Goal: Find specific page/section: Find specific page/section

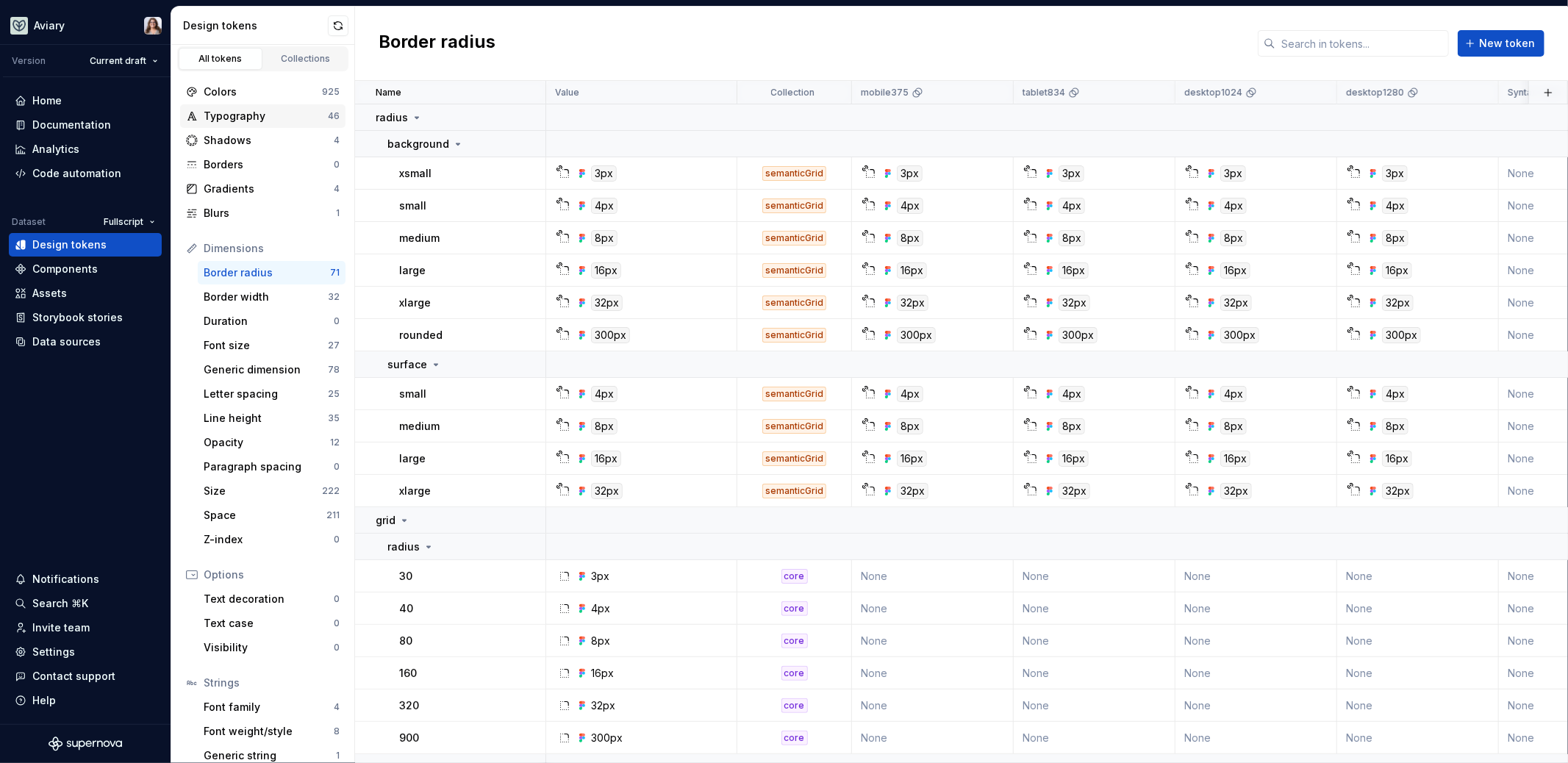
click at [214, 111] on div "Typography" at bounding box center [266, 116] width 124 height 15
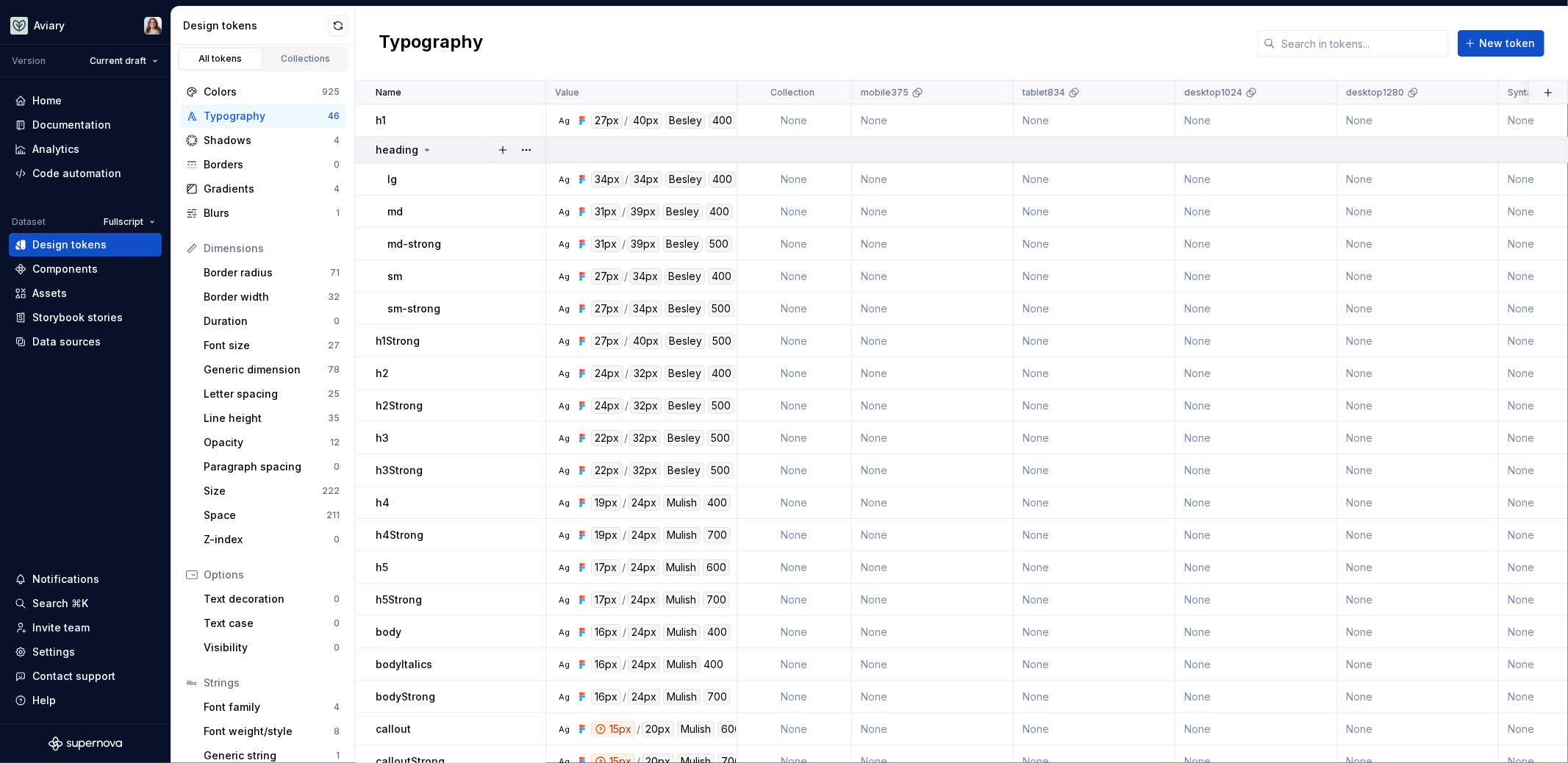
click at [428, 147] on icon at bounding box center [426, 149] width 11 height 11
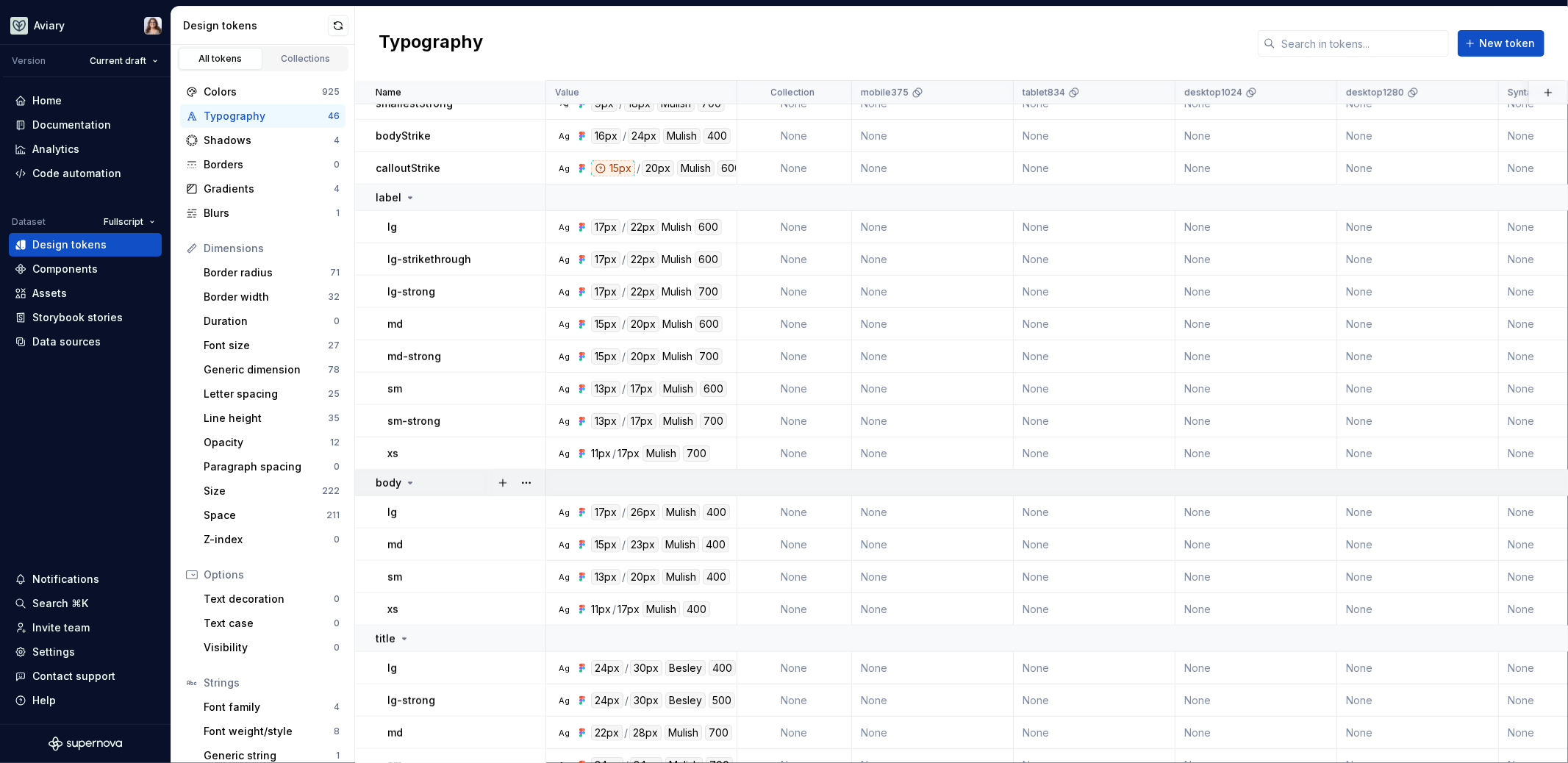
click at [410, 483] on icon at bounding box center [409, 482] width 11 height 11
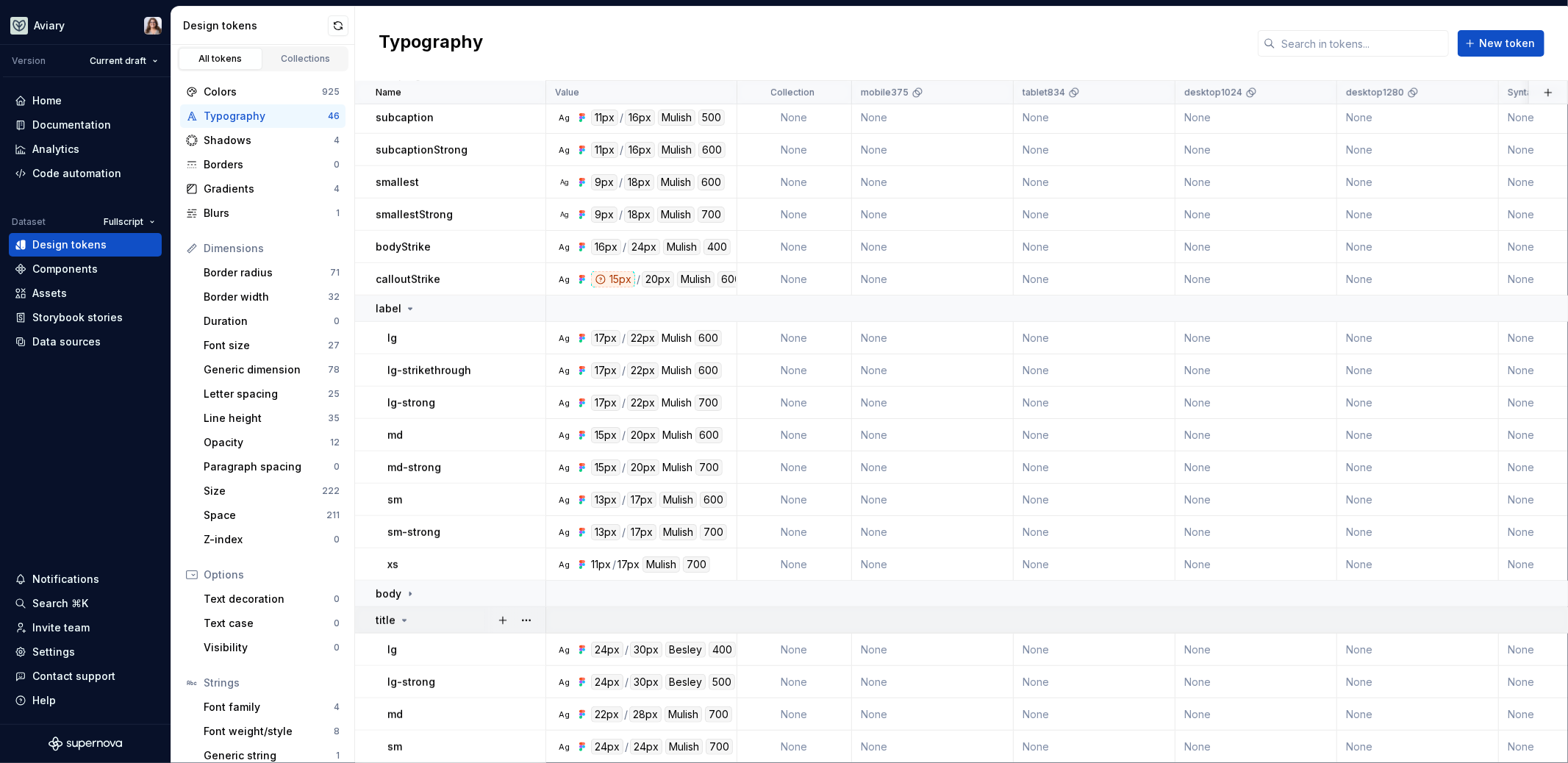
click at [405, 615] on icon at bounding box center [404, 620] width 11 height 11
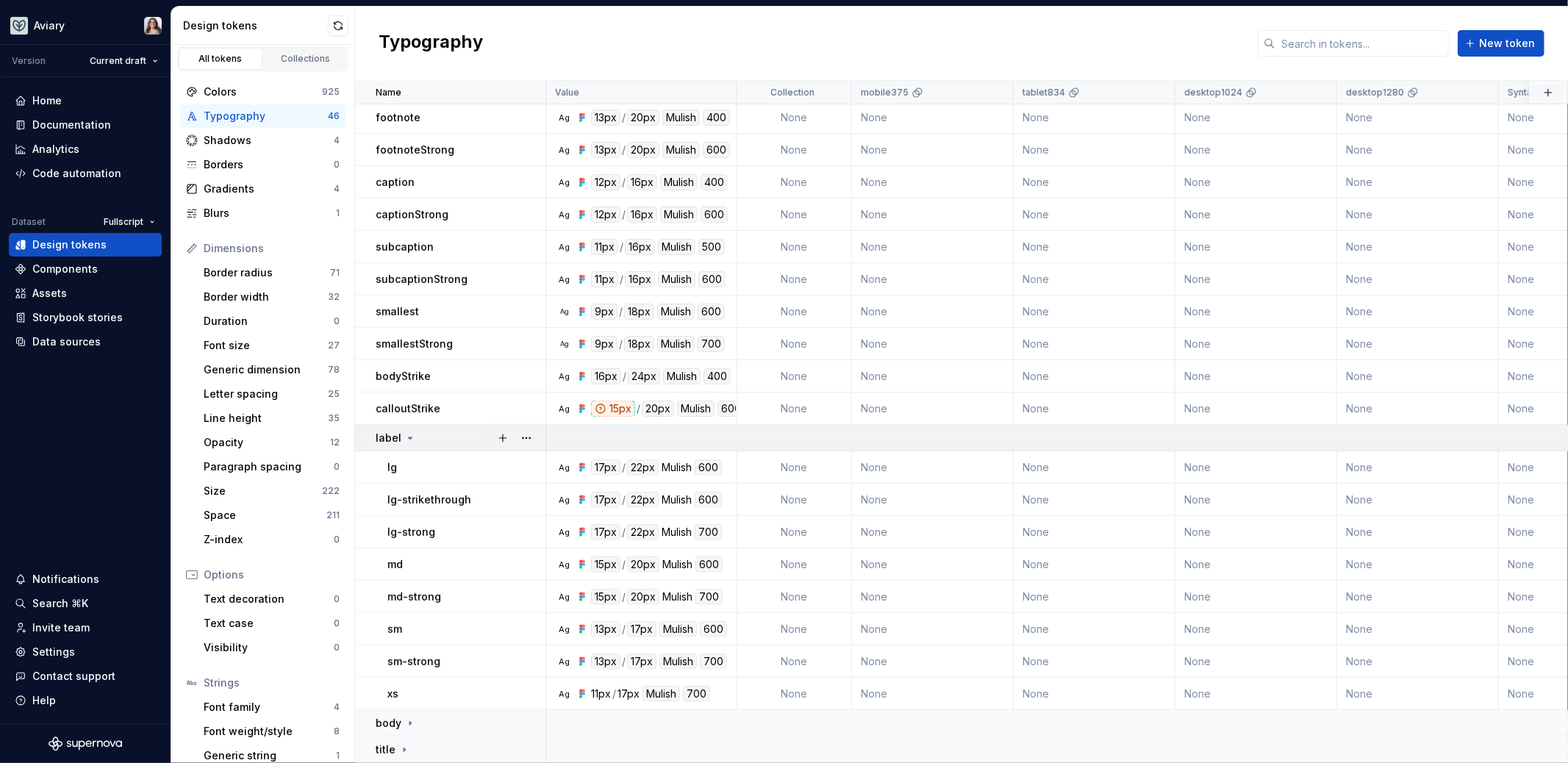
click at [409, 433] on icon at bounding box center [409, 438] width 11 height 11
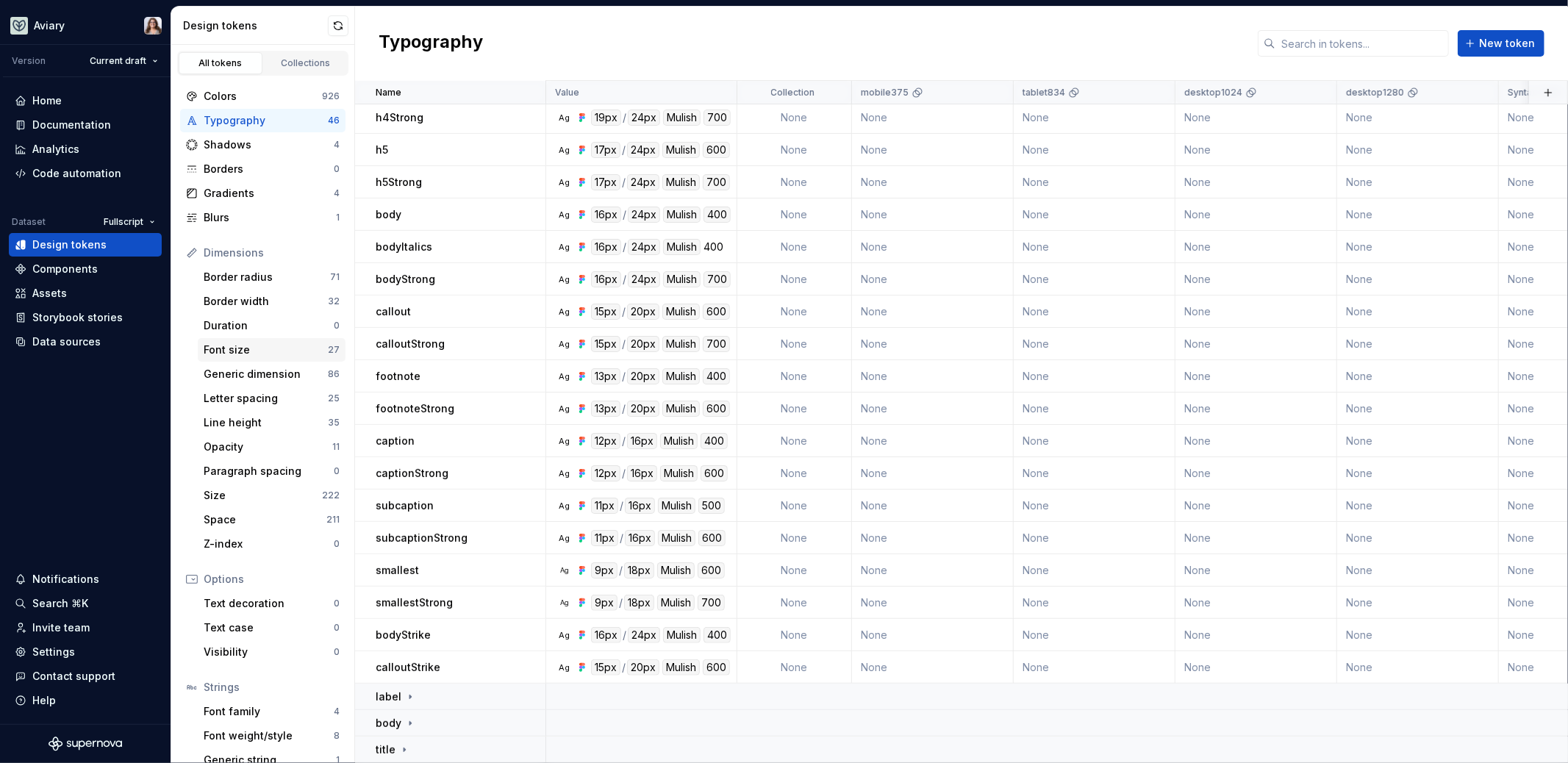
click at [244, 346] on div "Font size" at bounding box center [266, 349] width 124 height 15
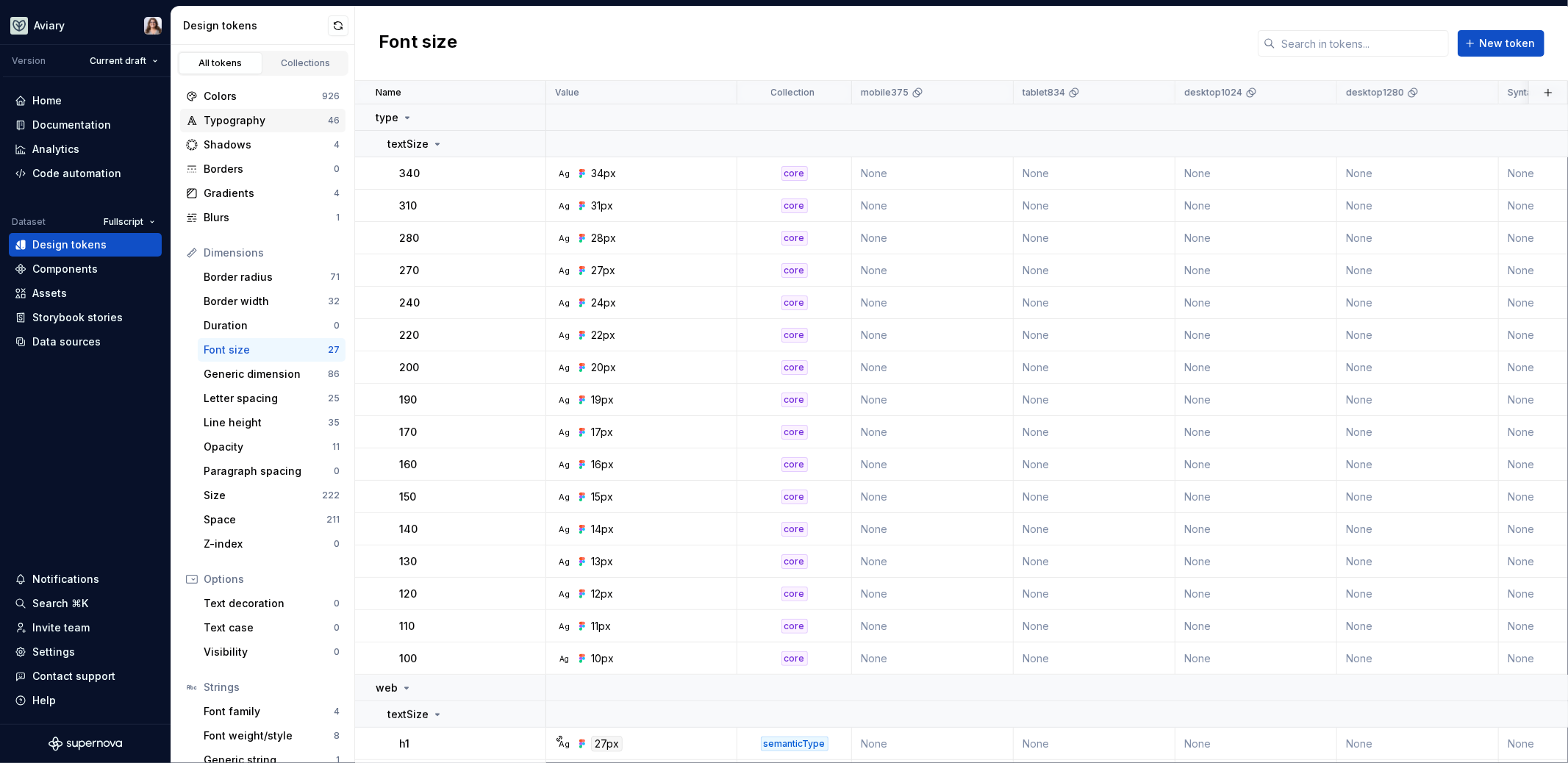
click at [233, 113] on div "Typography" at bounding box center [266, 120] width 124 height 15
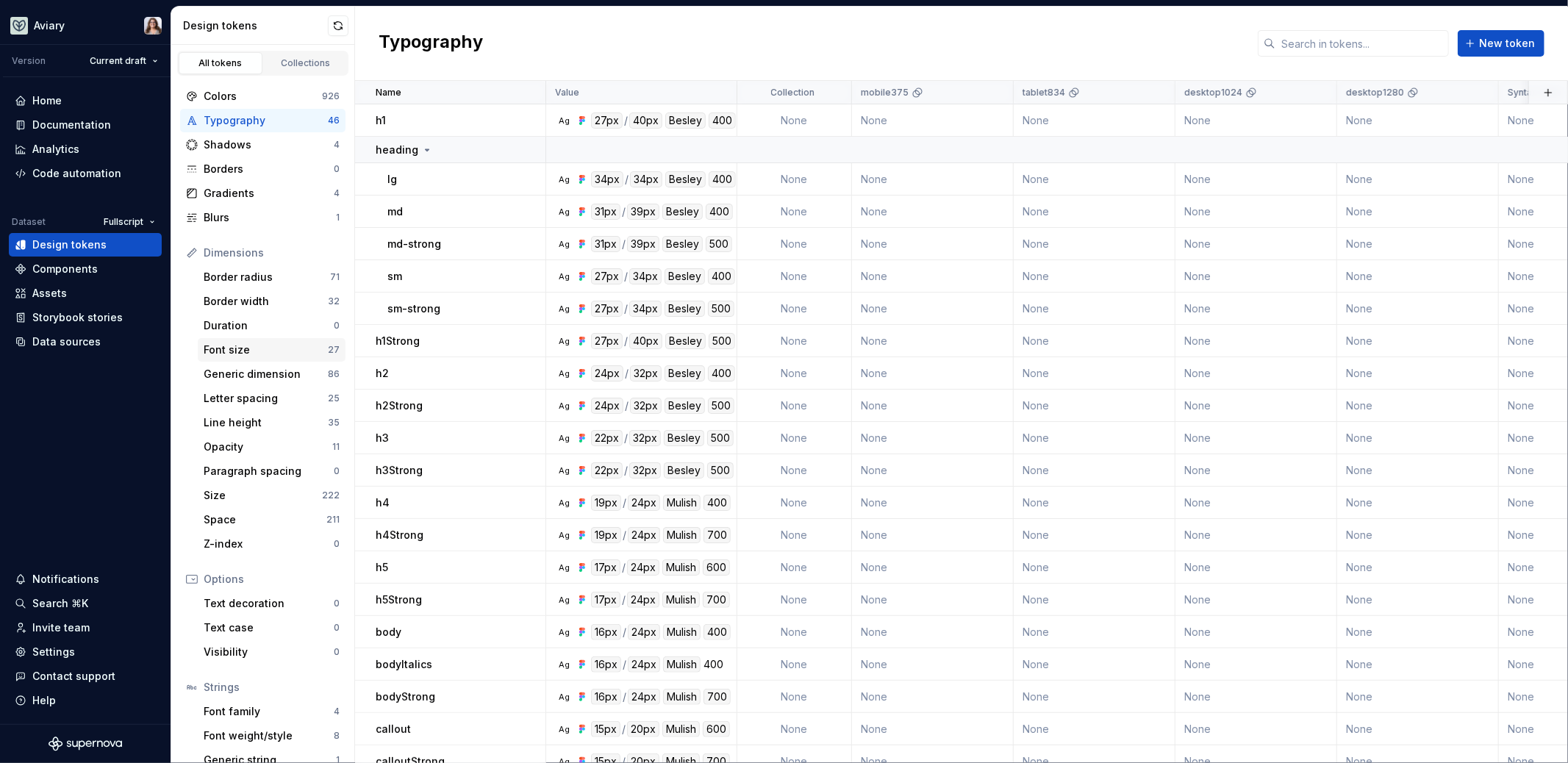
click at [259, 345] on div "Font size" at bounding box center [266, 349] width 124 height 15
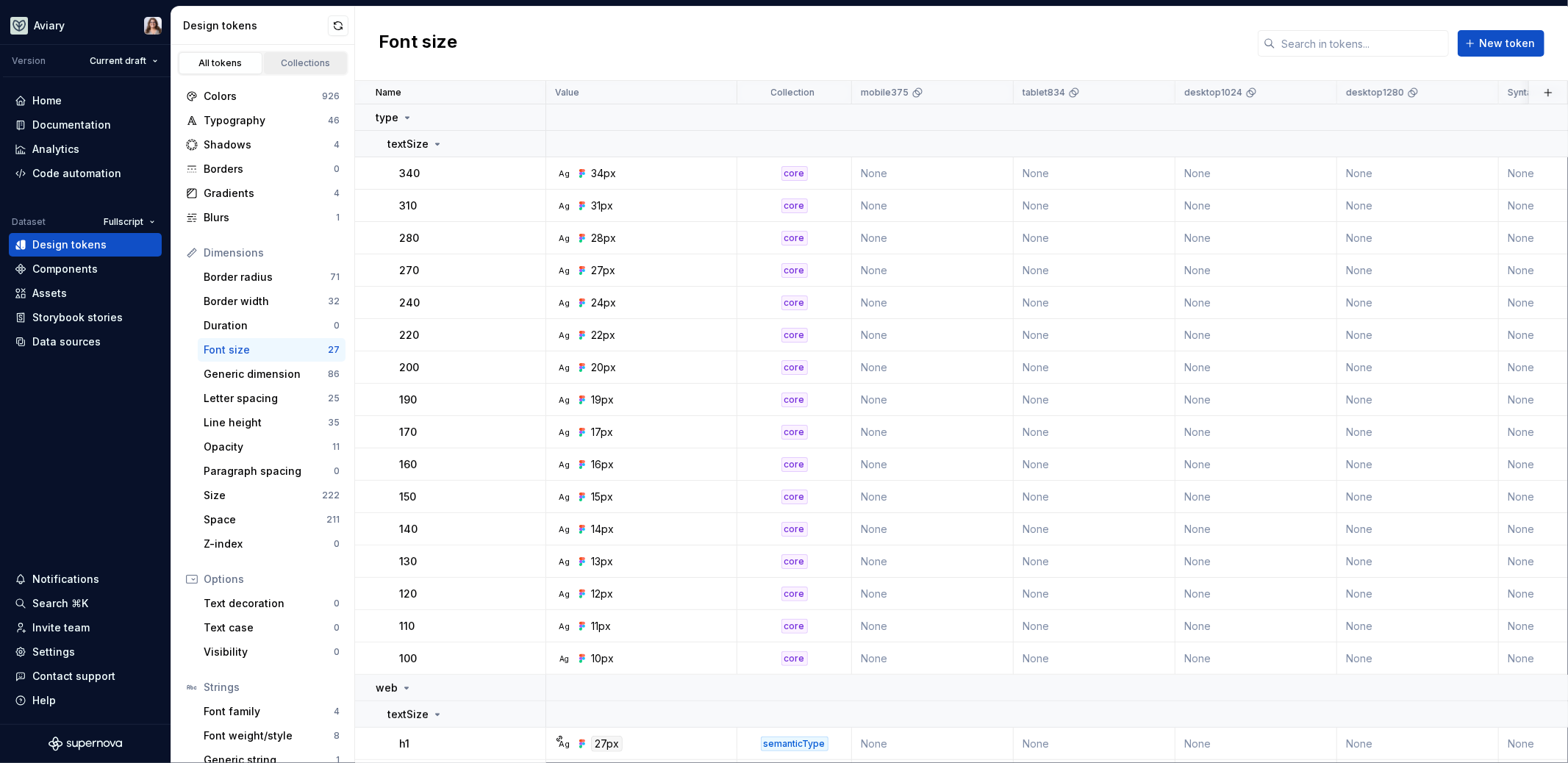
click at [279, 62] on div "Collections" at bounding box center [305, 63] width 73 height 11
